Goal: Task Accomplishment & Management: Use online tool/utility

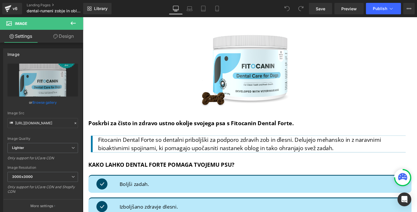
scroll to position [1466, 0]
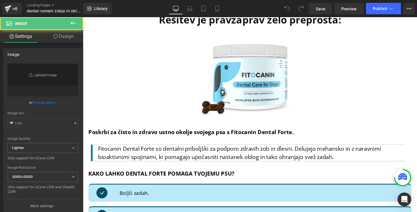
click at [247, 78] on div "Image" at bounding box center [256, 79] width 335 height 87
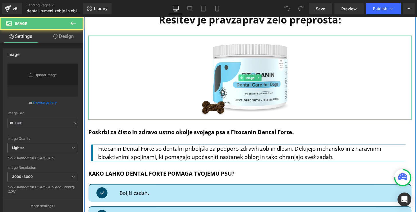
type input "[URL][DOMAIN_NAME]"
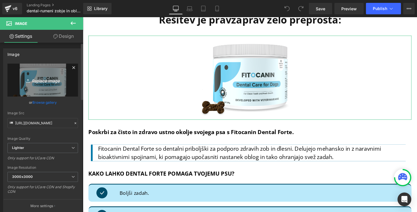
click at [35, 81] on icon "Replace Image" at bounding box center [43, 80] width 46 height 7
type input "C:\fakepath\Dental forte CHEW- 1cropped&compressed.png"
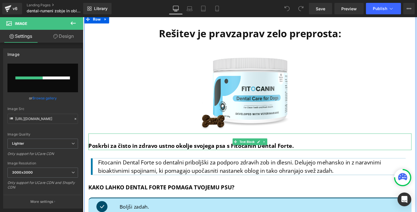
scroll to position [1442, 0]
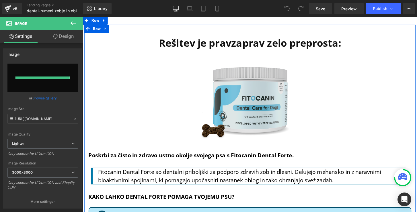
type input "https://ucarecdn.com/9f7de06c-794c-4dee-9178-c6df3fbcd063/-/format/auto/-/previ…"
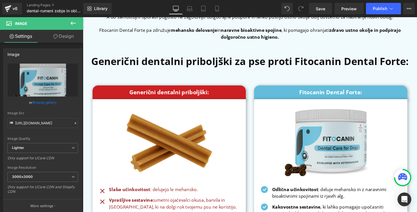
scroll to position [2427, 0]
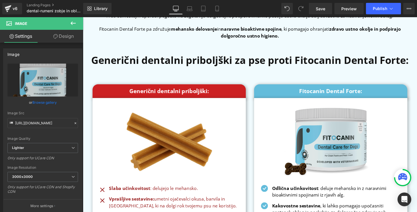
click at [331, 141] on img at bounding box center [340, 146] width 113 height 90
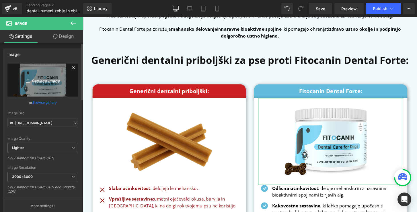
click at [48, 83] on icon "Replace Image" at bounding box center [43, 80] width 46 height 7
type input "C:\fakepath\Dental forte CHEW- 2cropped6compressed .png"
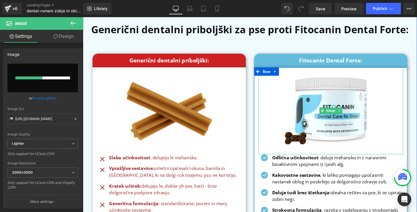
scroll to position [2459, 0]
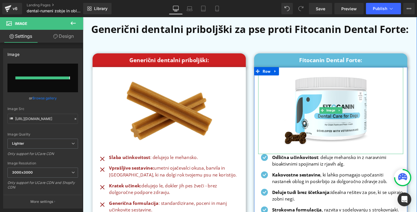
type input "https://ucarecdn.com/cbd88d47-71eb-4c64-bf76-04c9ecb18355/-/format/auto/-/previ…"
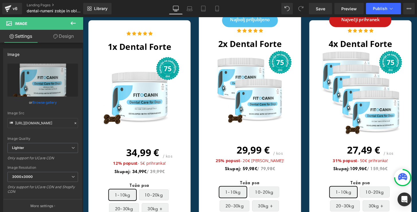
scroll to position [2906, 0]
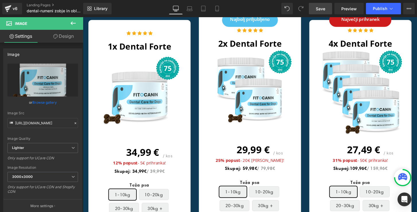
click at [321, 8] on span "Save" at bounding box center [320, 9] width 9 height 6
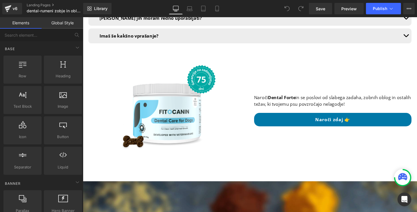
scroll to position [4013, 0]
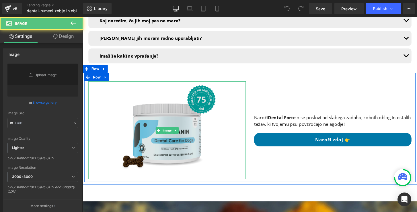
click at [162, 91] on img at bounding box center [170, 135] width 106 height 102
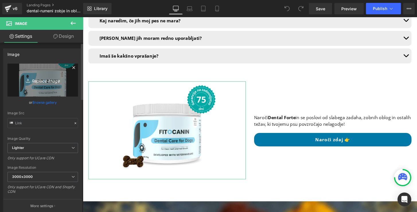
click at [42, 81] on icon "Replace Image" at bounding box center [43, 80] width 46 height 7
click at [38, 79] on icon "Replace Image" at bounding box center [43, 80] width 46 height 7
click at [42, 81] on icon "Replace Image" at bounding box center [43, 80] width 46 height 7
click at [34, 79] on icon "Replace Image" at bounding box center [43, 80] width 46 height 7
type input "C:\fakepath\Dental forte grechewwn - novo.png"
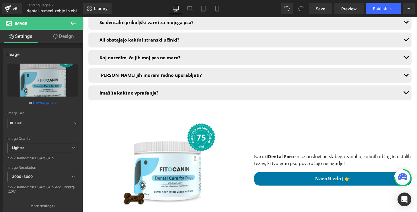
scroll to position [3974, 0]
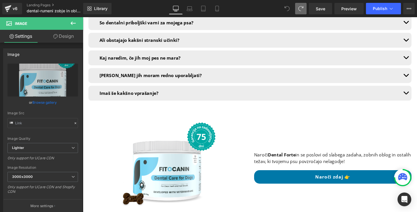
click at [293, 5] on div at bounding box center [293, 8] width 25 height 11
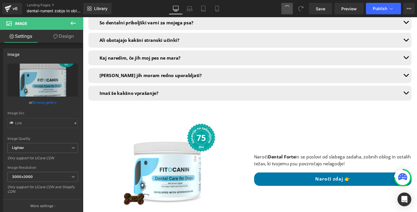
drag, startPoint x: 290, startPoint y: 6, endPoint x: 286, endPoint y: 7, distance: 4.3
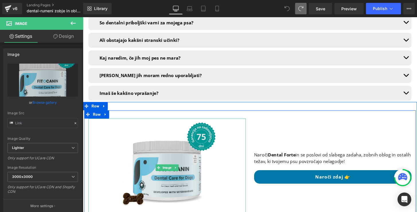
click at [162, 123] on img at bounding box center [170, 174] width 106 height 102
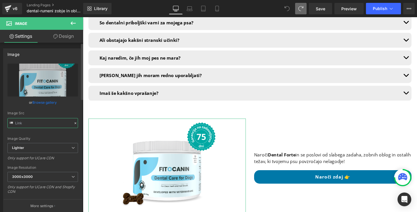
click at [25, 125] on input "text" at bounding box center [42, 123] width 71 height 10
type input "[URL][DOMAIN_NAME]"
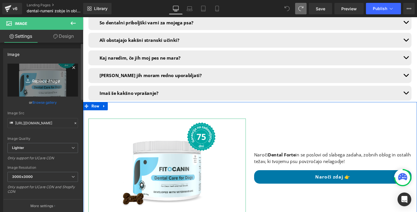
click at [48, 78] on icon "Replace Image" at bounding box center [43, 80] width 46 height 7
type input "C:\fakepath\Dental forte grechewwn - novo.png"
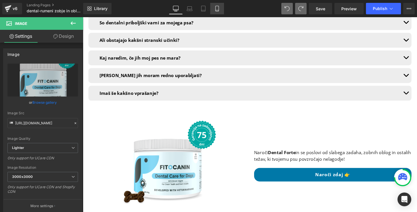
click at [218, 11] on icon at bounding box center [217, 9] width 6 height 6
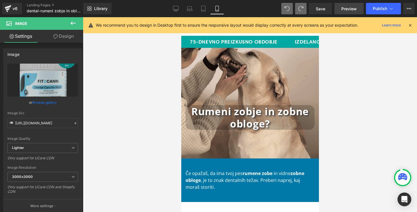
scroll to position [0, 0]
click at [175, 10] on icon at bounding box center [176, 9] width 6 height 6
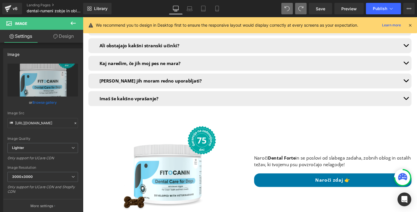
scroll to position [3980, 0]
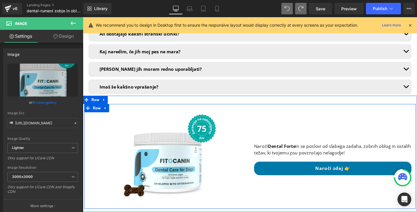
click at [278, 108] on div "Image Naroči Dental Forte in se poslovi od slabega zadaha, zobnih oblog in osta…" at bounding box center [256, 162] width 344 height 109
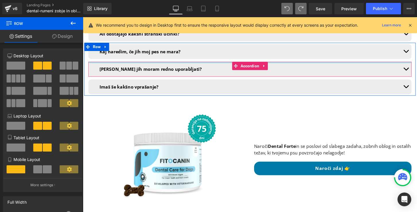
click at [410, 26] on icon at bounding box center [409, 25] width 5 height 5
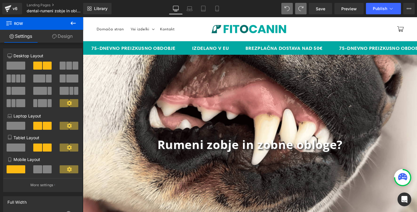
scroll to position [0, 0]
click at [324, 10] on span "Save" at bounding box center [320, 9] width 9 height 6
click at [378, 8] on span "Publish" at bounding box center [380, 8] width 14 height 5
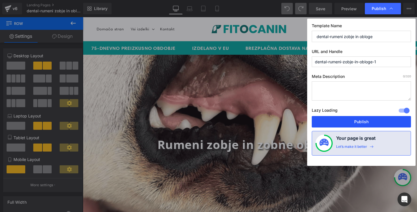
click at [360, 122] on button "Publish" at bounding box center [361, 121] width 99 height 11
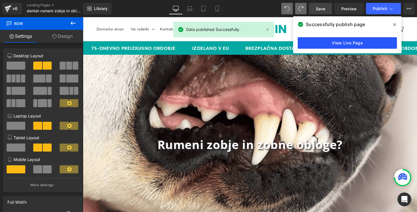
click at [346, 42] on link "View Live Page" at bounding box center [347, 42] width 99 height 11
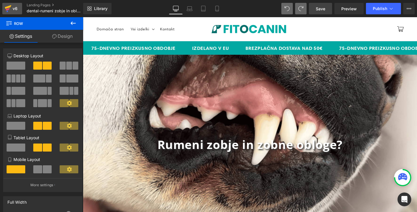
click at [12, 9] on div "v6" at bounding box center [14, 8] width 7 height 7
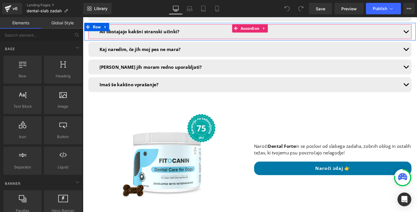
scroll to position [3982, 0]
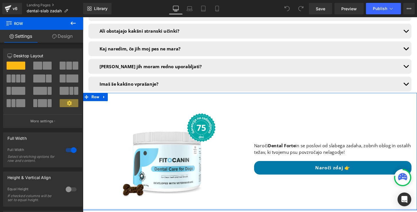
drag, startPoint x: 261, startPoint y: 188, endPoint x: 263, endPoint y: 186, distance: 3.0
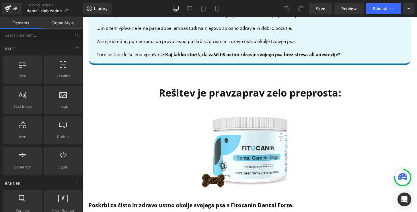
scroll to position [1404, 0]
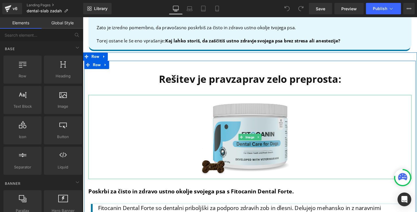
click at [228, 138] on img at bounding box center [257, 141] width 118 height 87
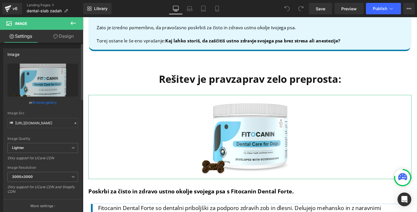
click at [47, 101] on link "Browse gallery" at bounding box center [44, 102] width 24 height 10
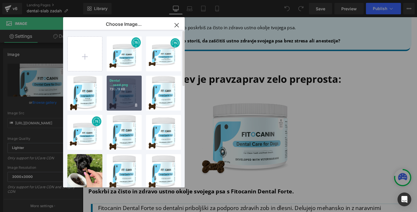
click at [126, 91] on div "Dental ...ssed.png 730.79 KB" at bounding box center [124, 93] width 35 height 35
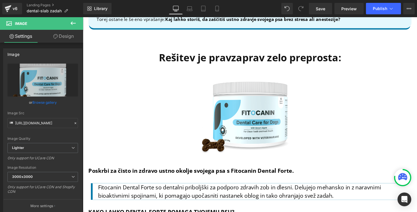
scroll to position [1428, 0]
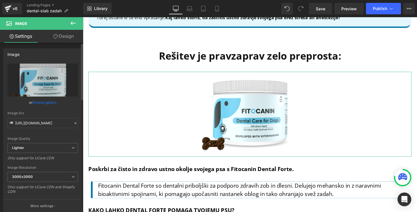
click at [46, 103] on link "Browse gallery" at bounding box center [44, 102] width 24 height 10
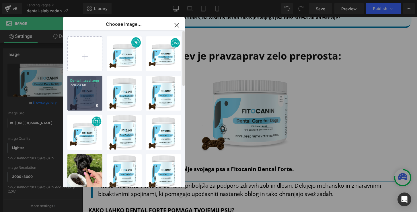
click at [87, 80] on p "Dental ...sed .png" at bounding box center [84, 81] width 29 height 4
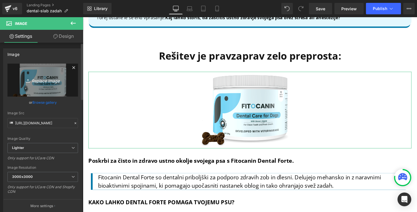
click at [45, 81] on icon "Replace Image" at bounding box center [43, 80] width 46 height 7
type input "C:\fakepath\Dental forte CHEW- 1cropped&compressed.png"
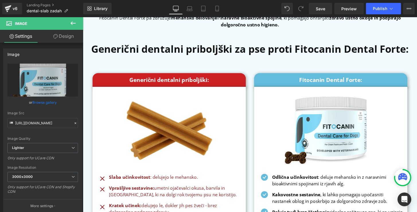
scroll to position [2464, 0]
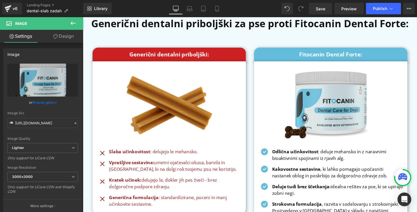
click at [337, 103] on img at bounding box center [340, 108] width 113 height 90
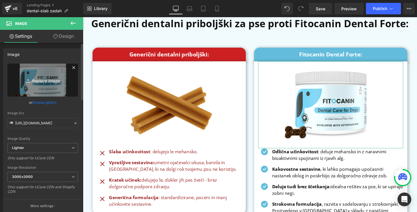
click at [44, 75] on link "Replace Image" at bounding box center [42, 80] width 71 height 33
type input "C:\fakepath\Dental forte CHEW- 2cropped6compressed .png"
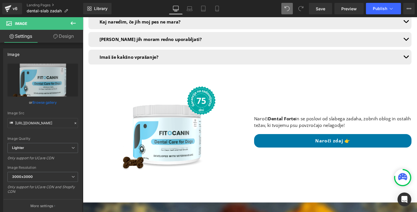
scroll to position [4007, 0]
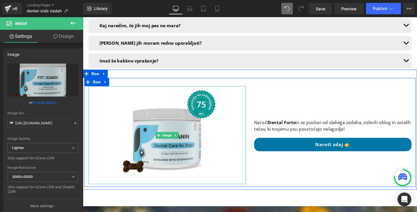
click at [161, 93] on img at bounding box center [170, 140] width 106 height 102
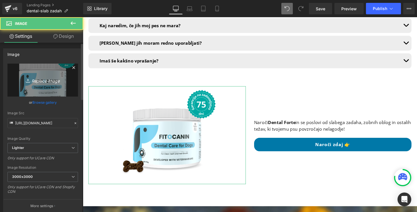
click at [41, 79] on icon "Replace Image" at bounding box center [43, 80] width 46 height 7
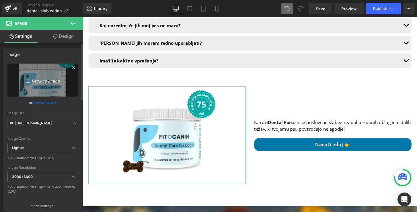
type input "C:\fakepath\Dental forte grechewwn - novo.png"
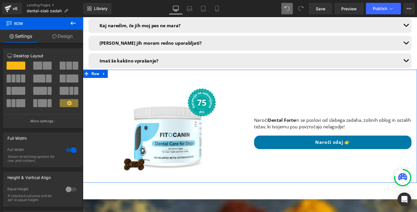
drag, startPoint x: 256, startPoint y: 160, endPoint x: 256, endPoint y: 157, distance: 2.9
click at [256, 157] on div "Image Naroči Dental Forte in se poslovi od slabega zadaha, zobnih oblog in osta…" at bounding box center [256, 131] width 347 height 118
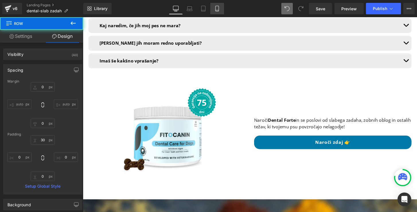
click at [216, 9] on icon at bounding box center [217, 9] width 6 height 6
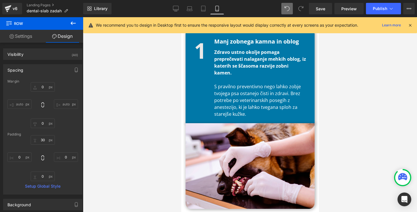
scroll to position [657, 0]
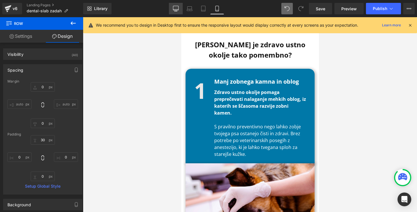
click at [172, 7] on link "Desktop" at bounding box center [176, 8] width 14 height 11
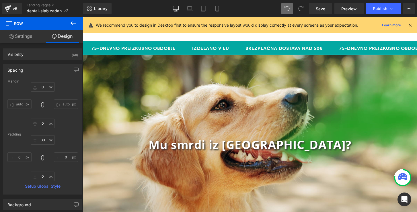
scroll to position [0, 0]
click at [216, 5] on link "Mobile" at bounding box center [217, 8] width 14 height 11
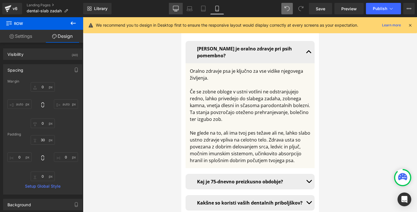
click at [173, 11] on icon at bounding box center [176, 9] width 6 height 6
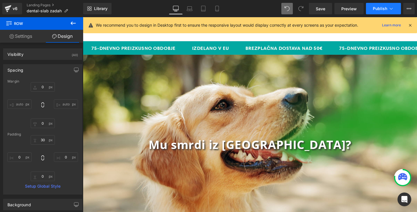
click at [375, 7] on span "Publish" at bounding box center [380, 8] width 14 height 5
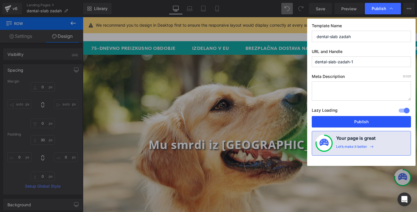
click at [351, 120] on button "Publish" at bounding box center [361, 121] width 99 height 11
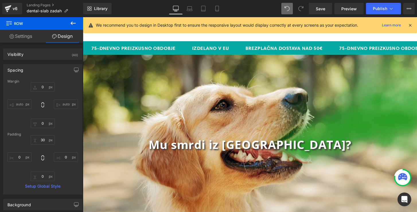
click at [377, 10] on span "Publish" at bounding box center [380, 8] width 14 height 5
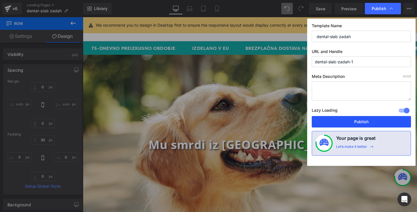
click at [353, 123] on button "Publish" at bounding box center [361, 121] width 99 height 11
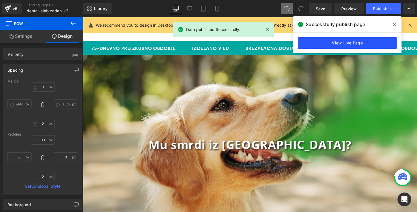
click at [341, 44] on link "View Live Page" at bounding box center [347, 42] width 99 height 11
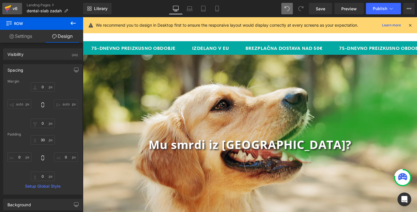
click at [7, 8] on icon at bounding box center [8, 7] width 7 height 4
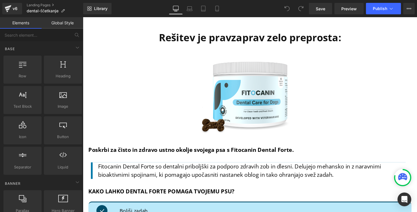
scroll to position [1458, 0]
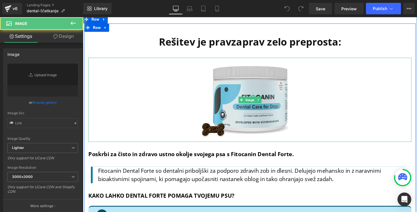
click at [243, 99] on img at bounding box center [257, 102] width 118 height 87
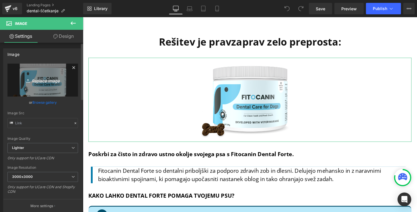
click at [49, 81] on icon "Replace Image" at bounding box center [43, 80] width 46 height 7
type input "C:\fakepath\Dental forte CHEW- 1cropped&compressed.png"
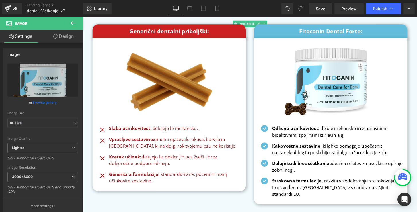
scroll to position [2504, 0]
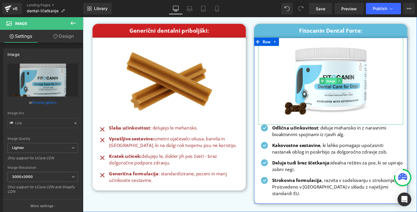
click at [337, 85] on span "Image" at bounding box center [340, 83] width 12 height 7
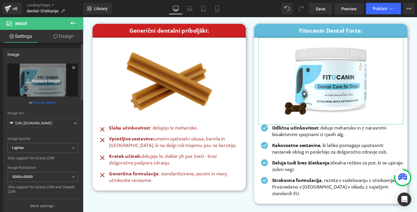
click at [30, 81] on icon "Replace Image" at bounding box center [43, 80] width 46 height 7
type input "C:\fakepath\Dental forte CHEW- 2cropped6compressed .png"
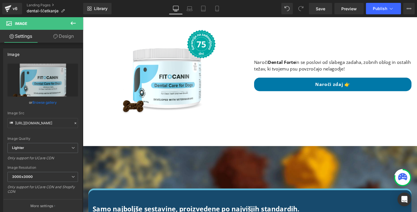
scroll to position [4011, 0]
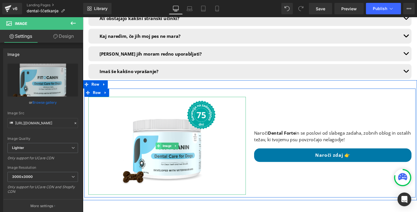
click at [159, 148] on span at bounding box center [162, 151] width 6 height 7
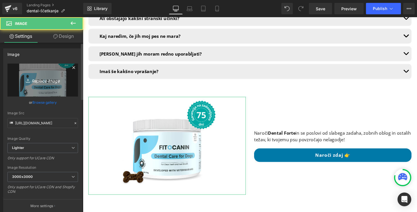
click at [50, 82] on icon "Replace Image" at bounding box center [43, 80] width 46 height 7
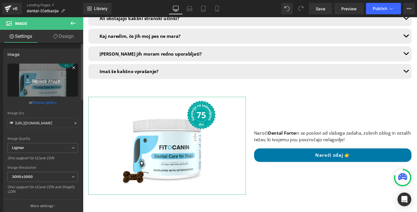
type input "C:\fakepath\Dental forte grechewwn - novo.png"
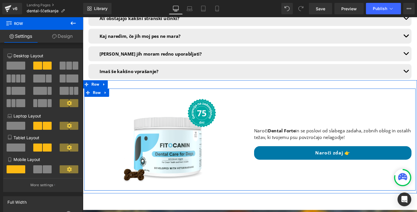
click at [282, 164] on div "Image Naroči Dental Forte in se poslovi od slabega zadaha, zobnih oblog in osta…" at bounding box center [256, 144] width 344 height 106
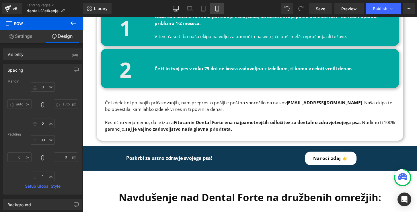
click at [215, 10] on icon at bounding box center [217, 9] width 6 height 6
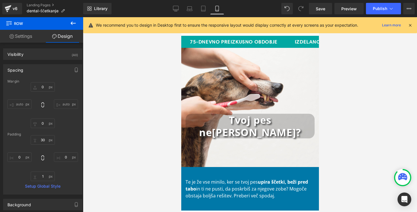
scroll to position [0, 0]
click at [176, 7] on icon at bounding box center [176, 9] width 6 height 6
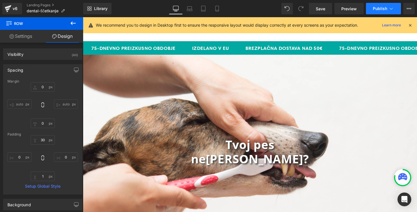
click at [376, 9] on span "Publish" at bounding box center [380, 8] width 14 height 5
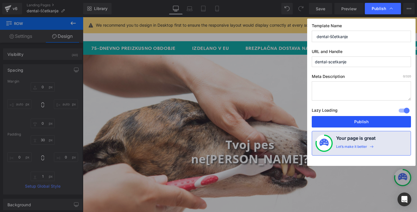
click at [347, 121] on button "Publish" at bounding box center [361, 121] width 99 height 11
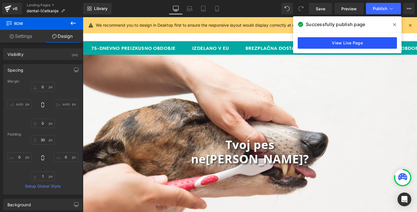
click at [344, 43] on link "View Live Page" at bounding box center [347, 42] width 99 height 11
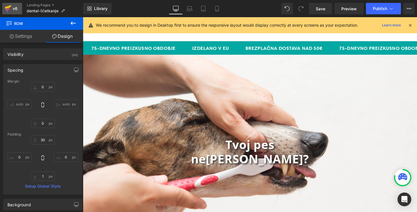
click at [17, 4] on link "v6" at bounding box center [12, 8] width 20 height 11
click at [11, 5] on div "v6" at bounding box center [14, 8] width 7 height 7
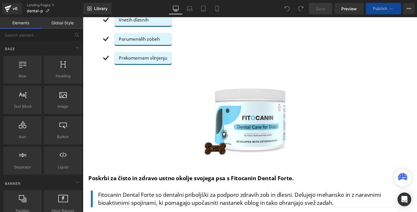
scroll to position [457, 0]
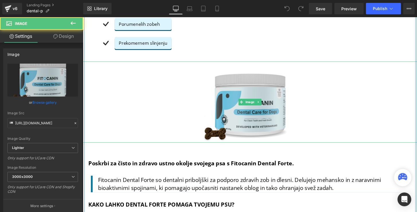
click at [242, 92] on img at bounding box center [256, 105] width 111 height 84
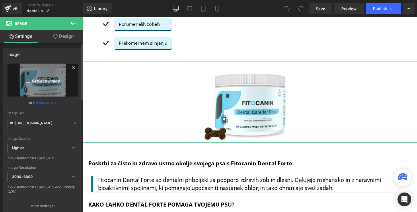
click at [51, 81] on icon "Replace Image" at bounding box center [43, 80] width 46 height 7
type input "C:\fakepath\Dental forte CHEW- 1cropped&compressed.png"
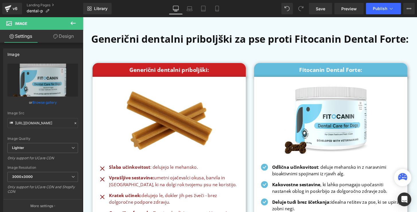
scroll to position [1494, 0]
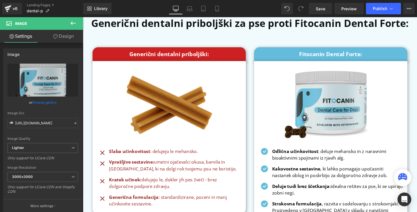
click at [331, 81] on img at bounding box center [340, 108] width 113 height 90
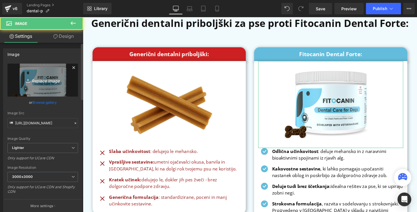
click at [42, 83] on icon "Replace Image" at bounding box center [43, 80] width 46 height 7
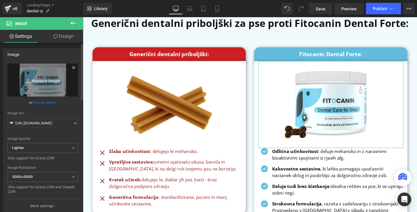
type input "C:\fakepath\Dental forte CHEW- 2cropped6compressed .png"
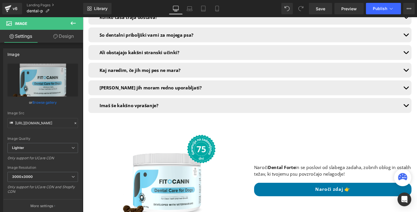
scroll to position [2994, 0]
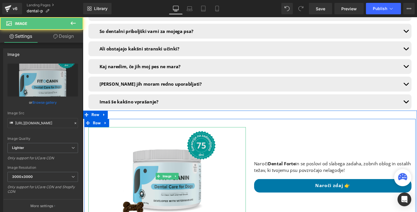
click at [155, 144] on img at bounding box center [170, 183] width 106 height 102
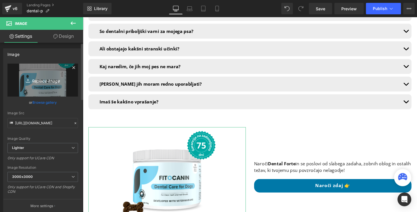
click at [51, 85] on link "Replace Image" at bounding box center [42, 80] width 71 height 33
type input "C:\fakepath\Dental forte grechewwn - novo.png"
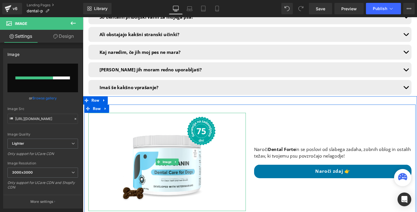
scroll to position [3015, 0]
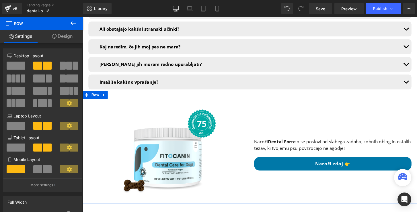
click at [265, 175] on div "Image Naroči Dental Forte in se poslovi od slabega zadaha, zobnih oblog in osta…" at bounding box center [256, 153] width 347 height 118
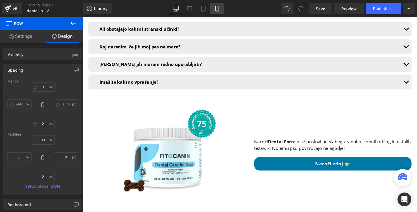
click at [217, 9] on icon at bounding box center [217, 9] width 6 height 6
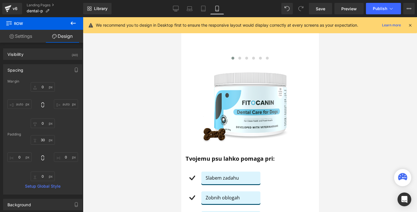
scroll to position [462, 0]
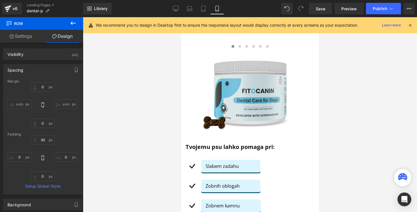
click at [241, 78] on img at bounding box center [250, 95] width 110 height 83
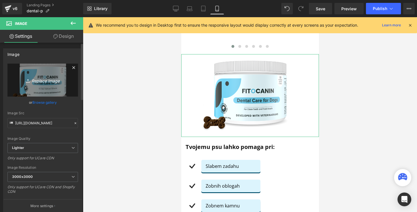
click at [38, 80] on icon "Replace Image" at bounding box center [43, 80] width 46 height 7
type input "C:\fakepath\Dental forte CHEW- 1cropped&compressed.png"
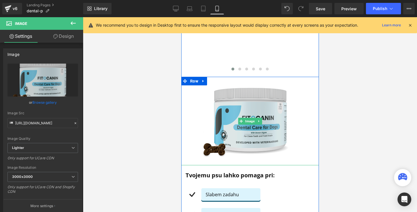
scroll to position [439, 0]
click at [253, 77] on img at bounding box center [250, 121] width 110 height 89
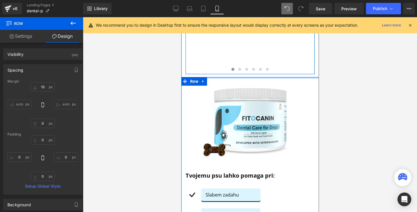
drag, startPoint x: 254, startPoint y: 67, endPoint x: 254, endPoint y: 64, distance: 3.2
click at [300, 7] on icon at bounding box center [300, 8] width 5 height 5
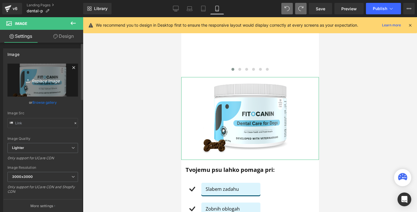
click at [52, 76] on link "Replace Image" at bounding box center [42, 80] width 71 height 33
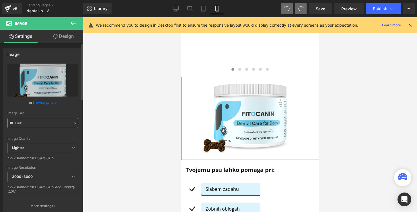
click at [28, 124] on input "text" at bounding box center [42, 123] width 71 height 10
type input "https://ucarecdn.com/8f350d59-b63b-4849-a0e7-cf84769e5055/-/format/auto/-/previ…"
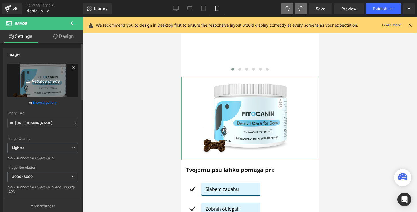
click at [42, 77] on icon "Replace Image" at bounding box center [43, 80] width 46 height 7
type input "C:\fakepath\Dental forte CHEW- 2cropped6compressed .png"
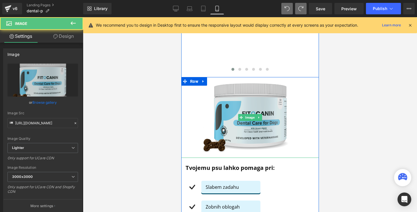
click at [268, 77] on img at bounding box center [250, 117] width 110 height 81
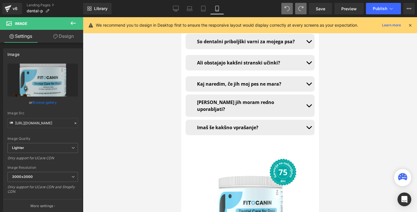
scroll to position [4551, 0]
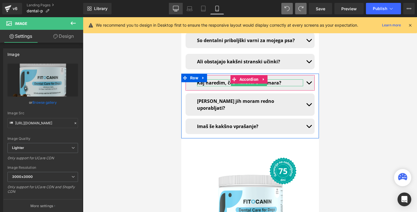
click at [176, 9] on icon at bounding box center [176, 9] width 6 height 6
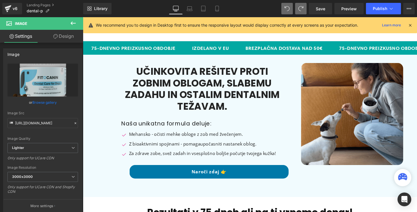
scroll to position [0, 0]
click at [377, 10] on span "Publish" at bounding box center [380, 8] width 14 height 5
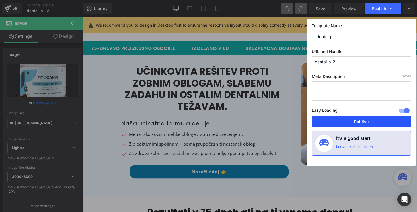
click at [356, 125] on button "Publish" at bounding box center [361, 121] width 99 height 11
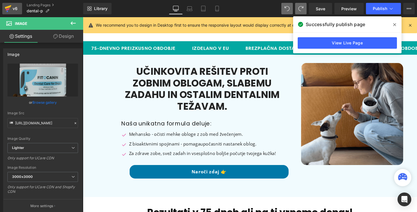
click at [13, 10] on div "v6" at bounding box center [14, 8] width 7 height 7
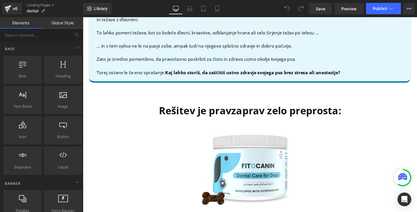
scroll to position [1428, 0]
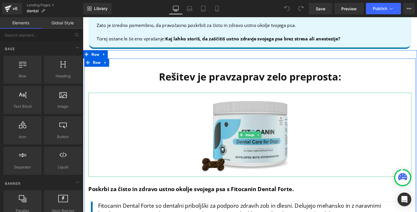
click at [241, 123] on img at bounding box center [257, 139] width 118 height 87
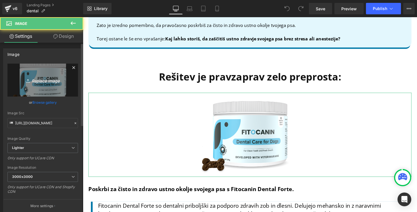
click at [41, 76] on link "Replace Image" at bounding box center [42, 80] width 71 height 33
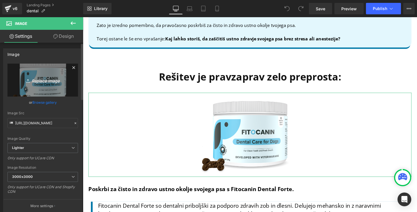
type input "C:\fakepath\Dental forte CHEW- 1cropped&compressed.png"
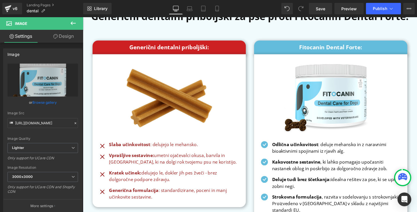
scroll to position [2499, 0]
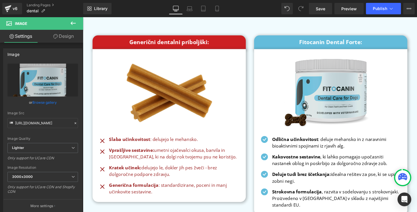
click at [333, 82] on img at bounding box center [340, 95] width 113 height 90
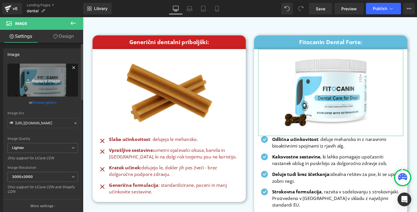
click at [49, 82] on icon "Replace Image" at bounding box center [43, 80] width 46 height 7
type input "C:\fakepath\Dental forte CHEW- 2cropped6compressed .png"
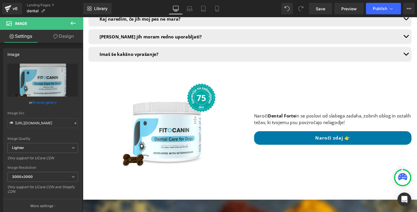
scroll to position [4036, 0]
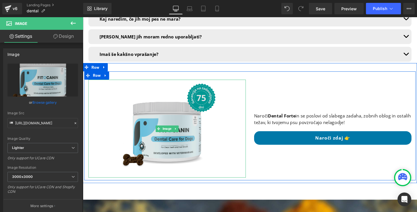
click at [157, 101] on img at bounding box center [170, 133] width 106 height 102
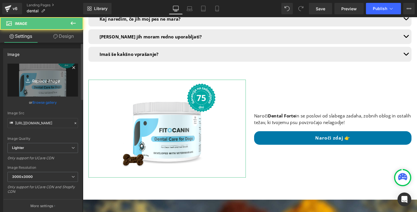
click at [40, 84] on link "Replace Image" at bounding box center [42, 80] width 71 height 33
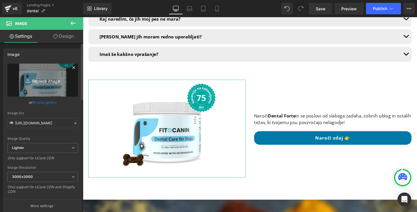
type input "C:\fakepath\Dental forte grechewwn - novo.png"
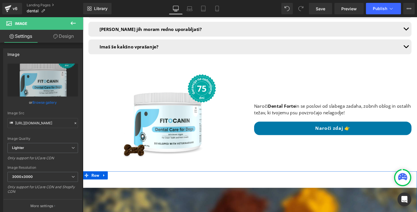
scroll to position [4045, 0]
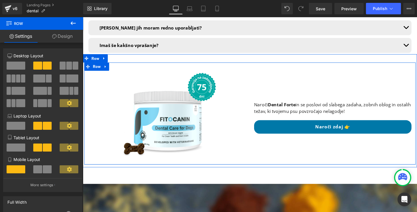
click at [282, 138] on div "Image Naroči Dental Forte in se poslovi od slabega zadaha, zobnih oblog in osta…" at bounding box center [256, 117] width 344 height 106
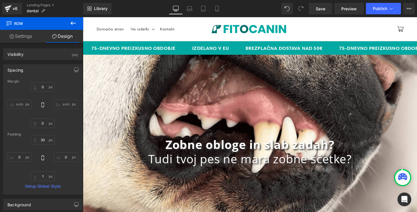
scroll to position [0, 0]
click at [217, 11] on link "Mobile" at bounding box center [217, 8] width 14 height 11
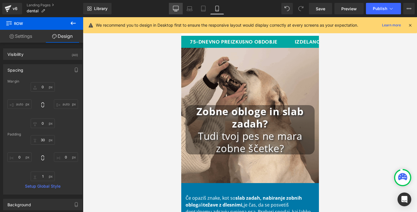
click at [174, 12] on link "Desktop" at bounding box center [176, 8] width 14 height 11
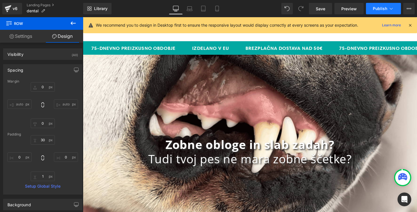
click at [378, 11] on button "Publish" at bounding box center [383, 8] width 35 height 11
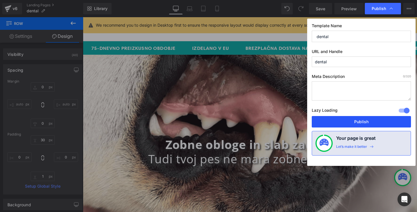
click at [347, 122] on button "Publish" at bounding box center [361, 121] width 99 height 11
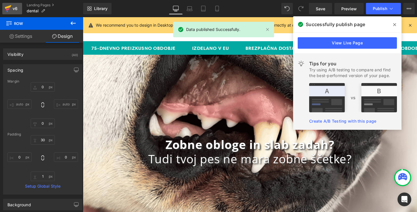
click at [5, 7] on icon at bounding box center [8, 8] width 7 height 14
